Goal: Task Accomplishment & Management: Use online tool/utility

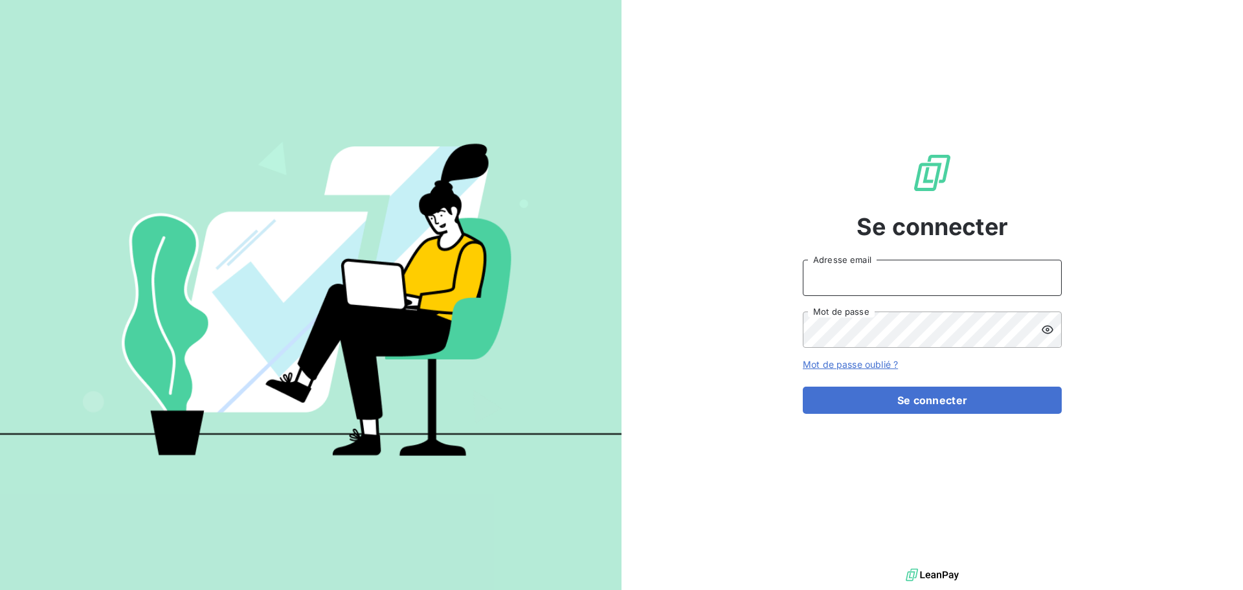
click at [895, 288] on input "Adresse email" at bounding box center [932, 278] width 259 height 36
type input "[EMAIL_ADDRESS][DOMAIN_NAME]"
click at [1046, 323] on icon at bounding box center [1047, 329] width 13 height 13
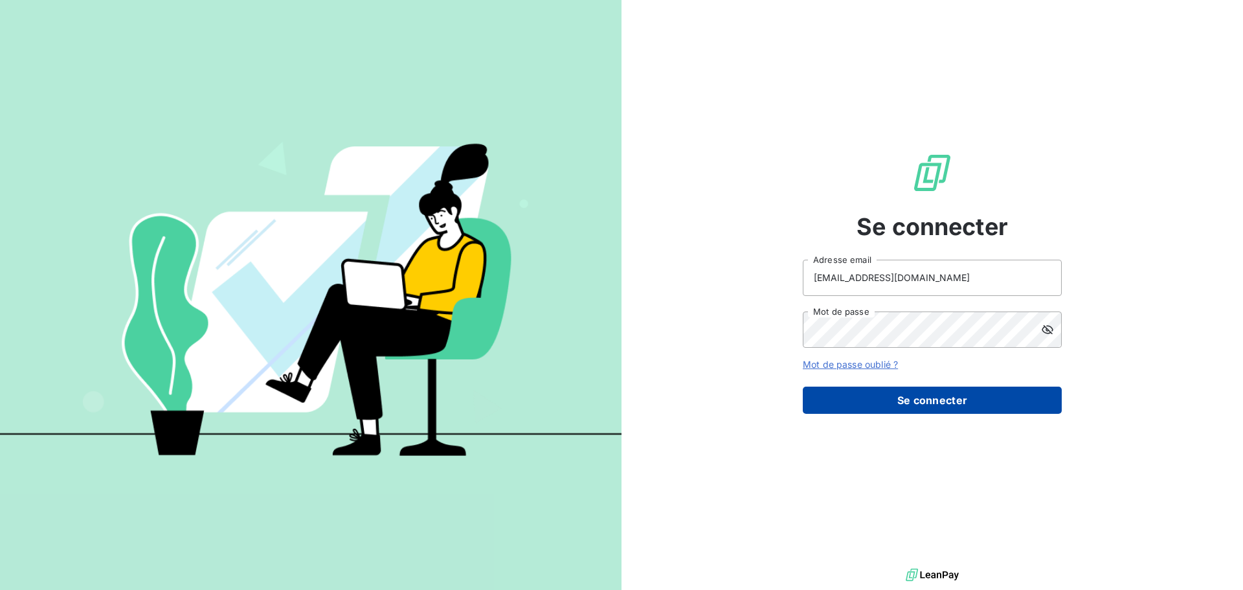
click at [931, 394] on button "Se connecter" at bounding box center [932, 399] width 259 height 27
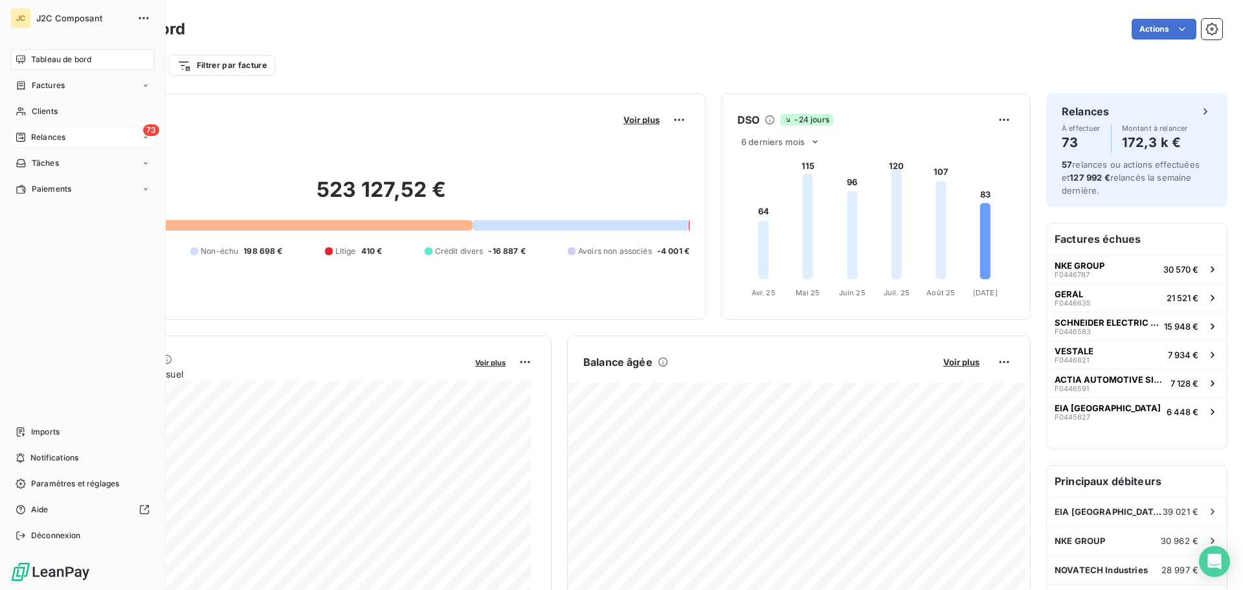
click at [29, 137] on div "Relances" at bounding box center [41, 137] width 50 height 12
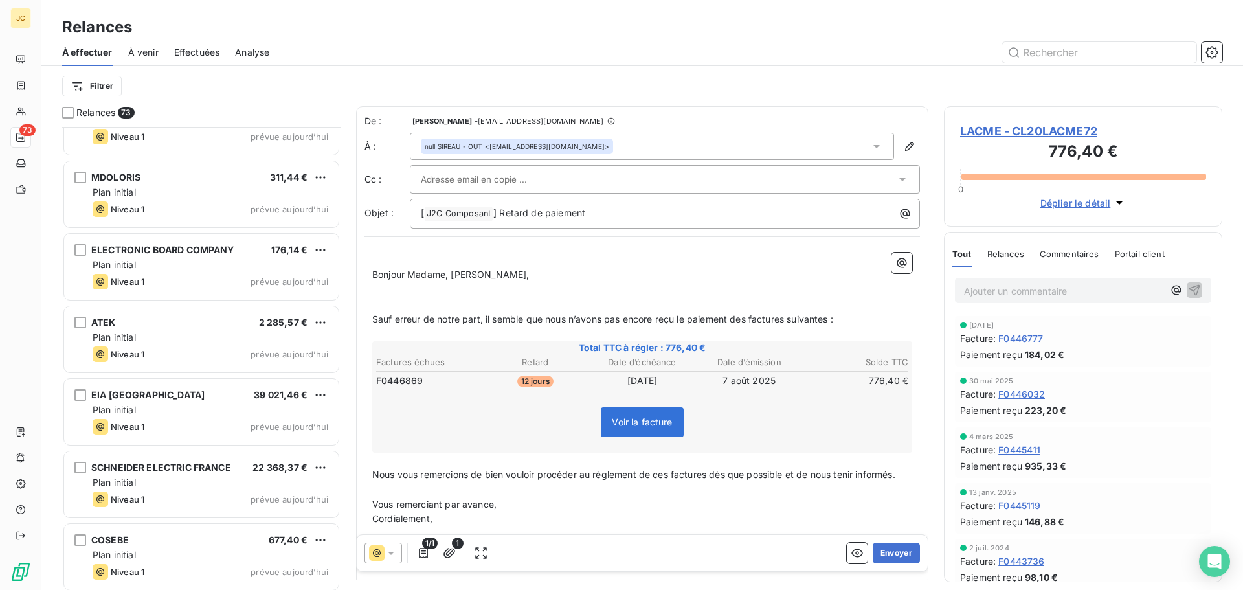
scroll to position [2978, 0]
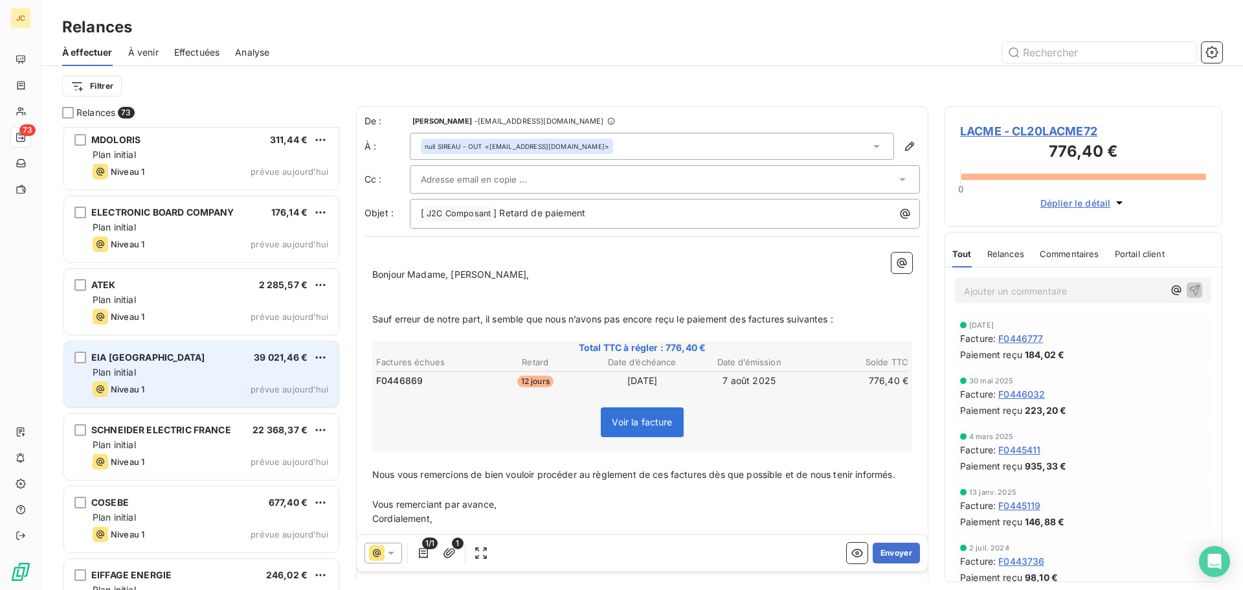
click at [205, 360] on div "EIA GRENOBLE 39 021,46 €" at bounding box center [211, 357] width 236 height 12
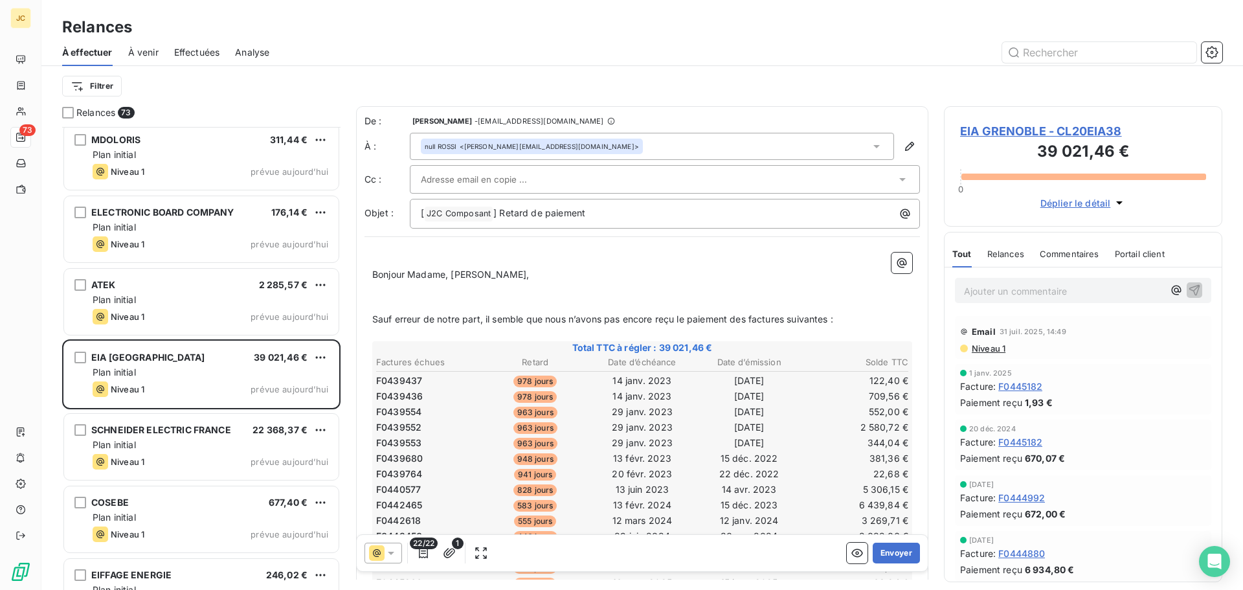
click at [788, 148] on div "null ROSSI <[PERSON_NAME][EMAIL_ADDRESS][DOMAIN_NAME]>" at bounding box center [652, 146] width 484 height 27
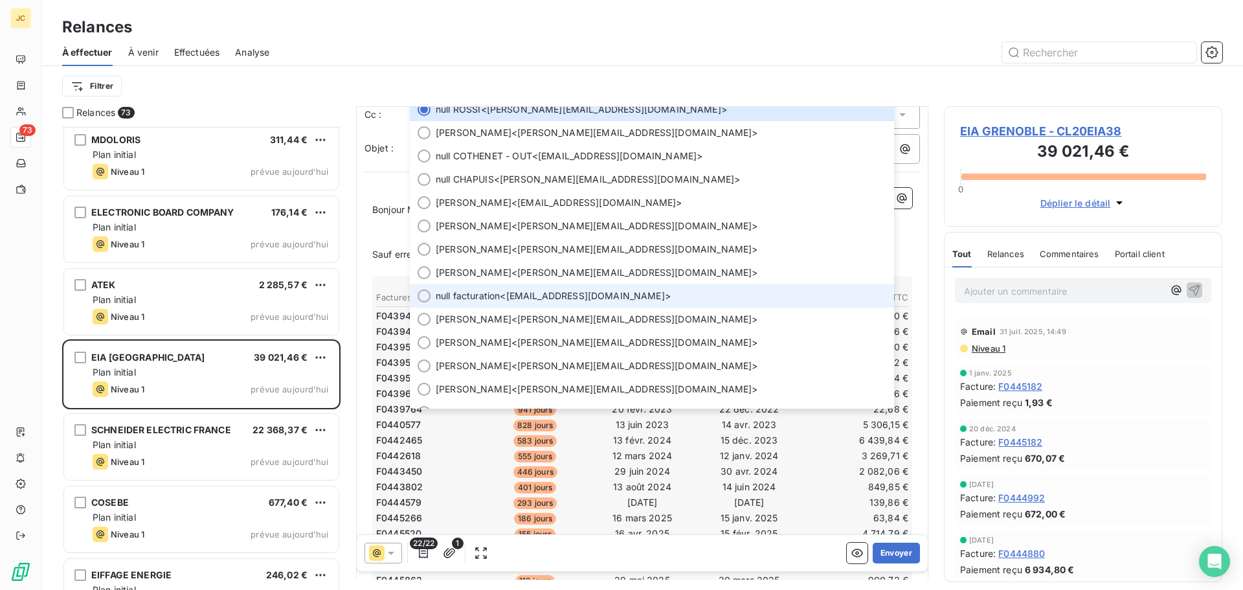
click at [660, 297] on span "null facturation <[EMAIL_ADDRESS][DOMAIN_NAME]>" at bounding box center [661, 295] width 451 height 13
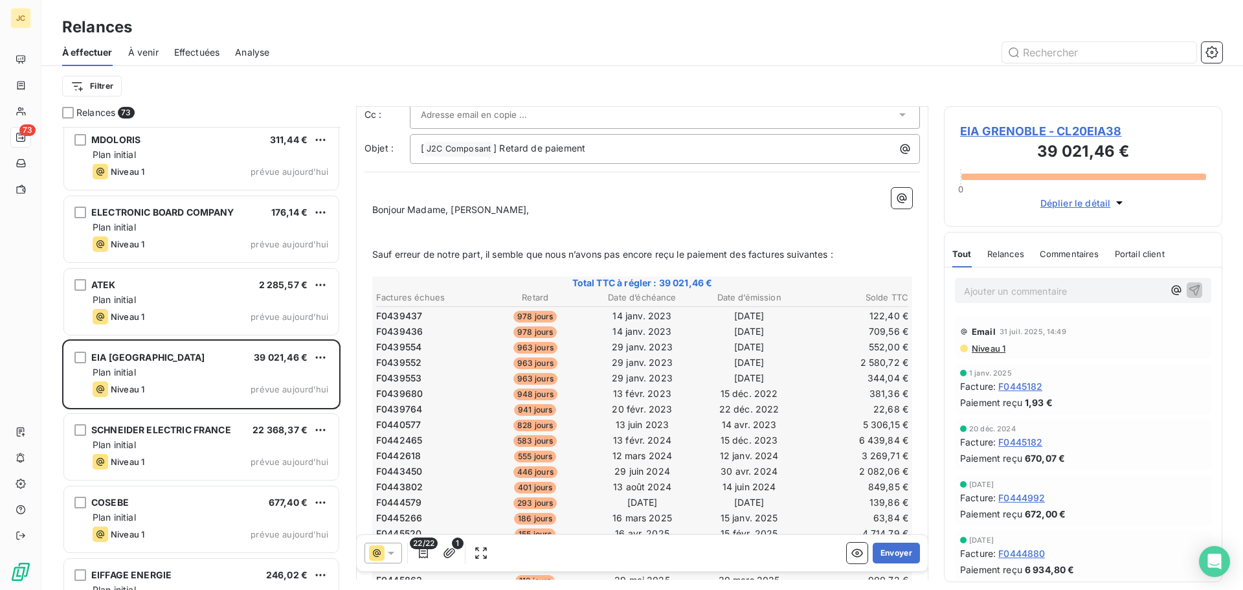
click at [506, 119] on input "text" at bounding box center [490, 114] width 139 height 19
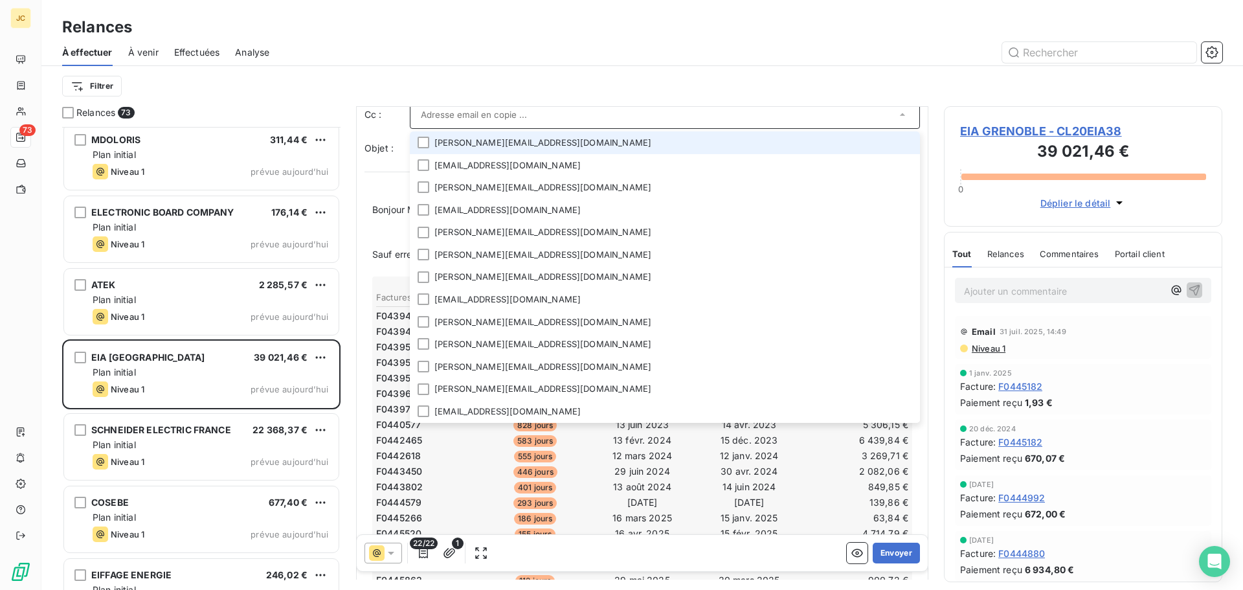
paste input "[EMAIL_ADDRESS][DOMAIN_NAME]"
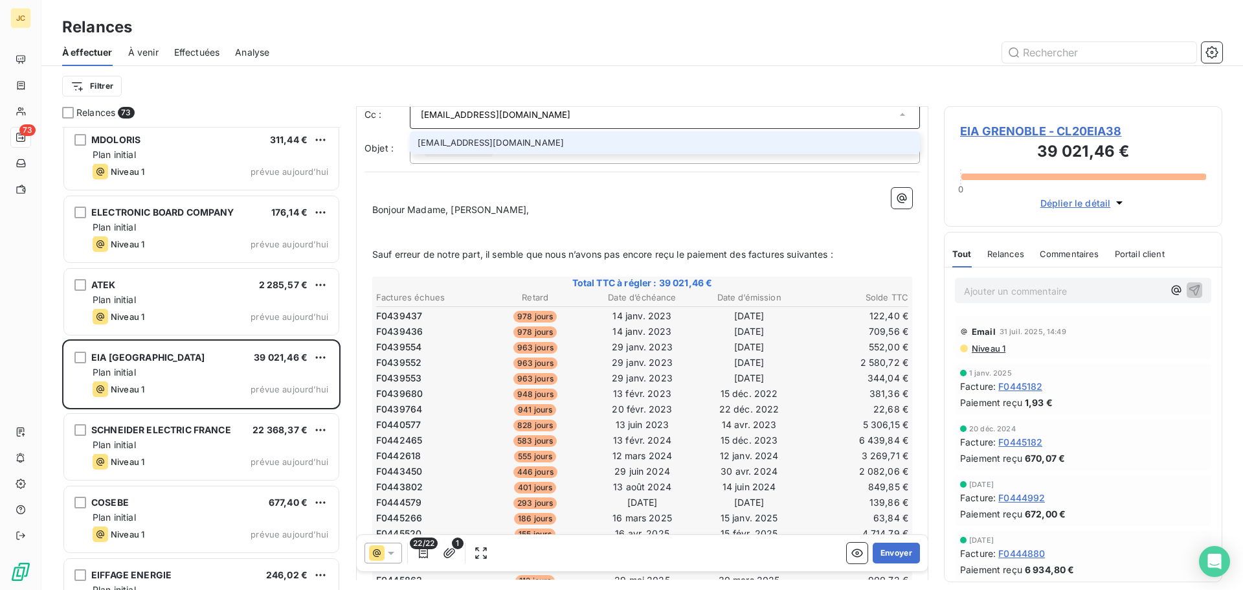
type input "[EMAIL_ADDRESS][DOMAIN_NAME]"
click at [495, 137] on li "[EMAIL_ADDRESS][DOMAIN_NAME]" at bounding box center [665, 142] width 510 height 23
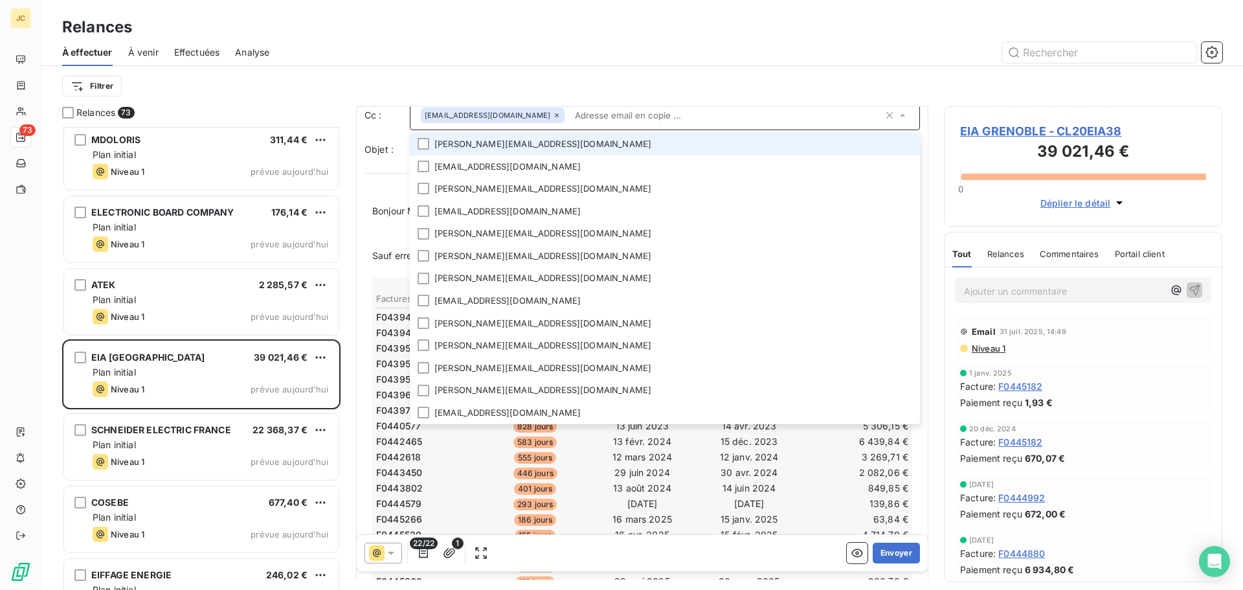
scroll to position [66, 0]
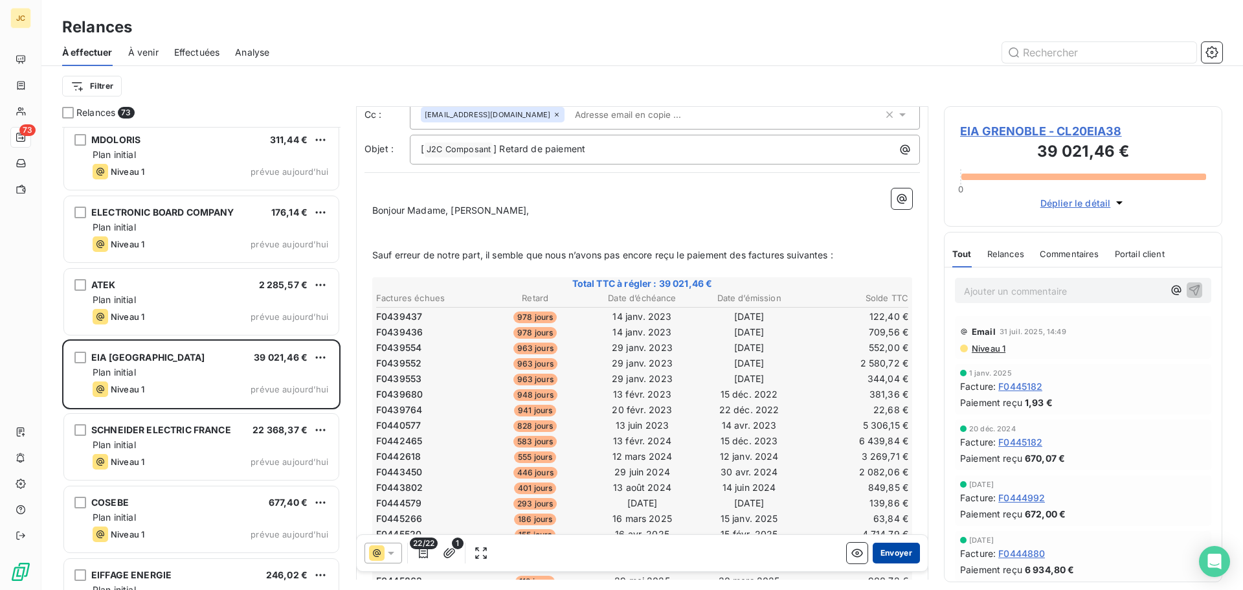
click at [887, 552] on button "Envoyer" at bounding box center [896, 552] width 47 height 21
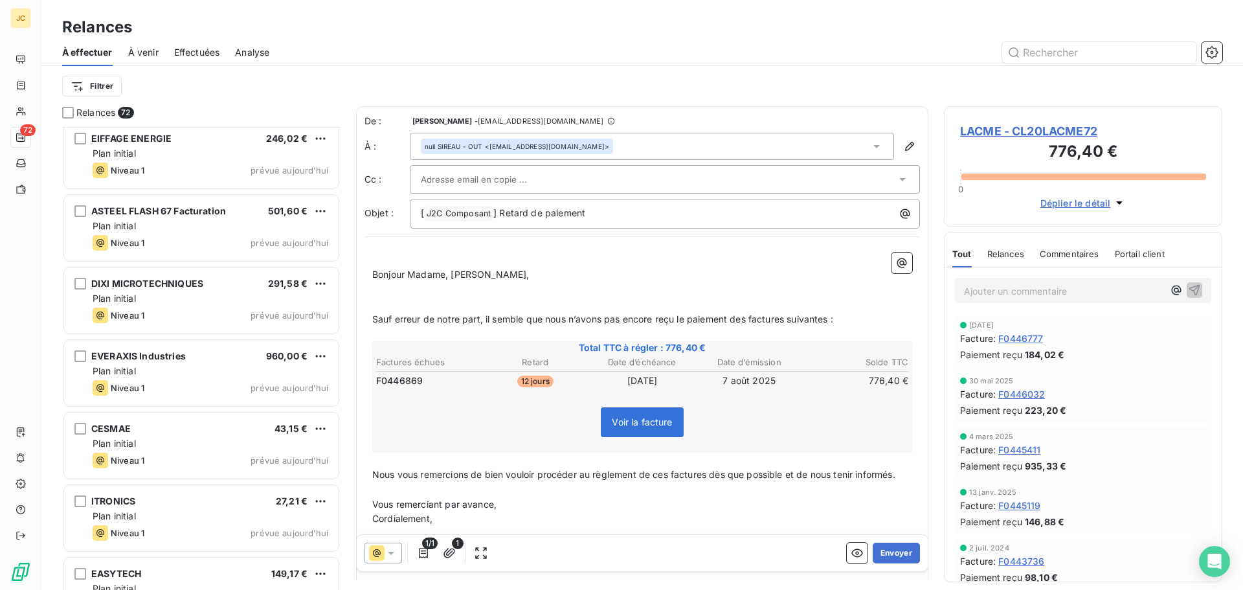
scroll to position [3431, 0]
